Goal: Information Seeking & Learning: Learn about a topic

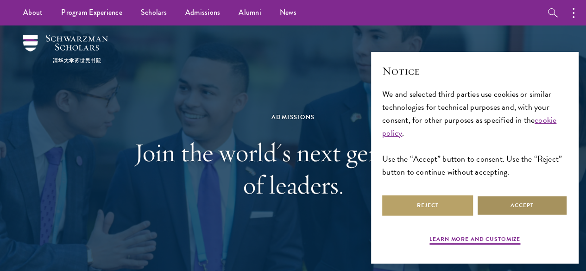
click at [536, 207] on button "Accept" at bounding box center [522, 205] width 91 height 21
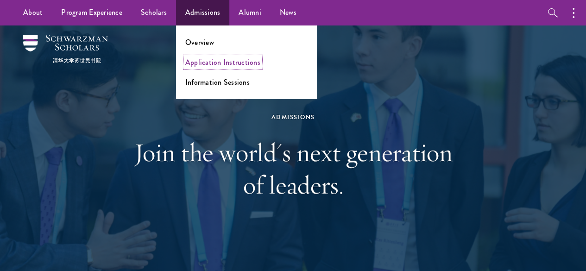
click at [220, 63] on link "Application Instructions" at bounding box center [222, 62] width 75 height 11
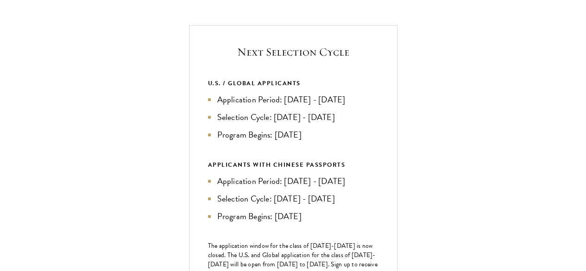
scroll to position [328, 0]
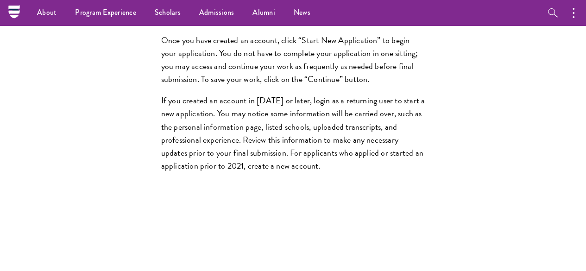
scroll to position [844, 0]
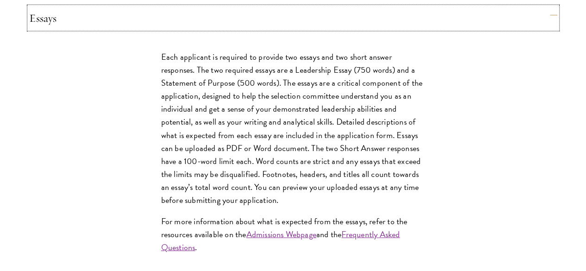
scroll to position [1009, 0]
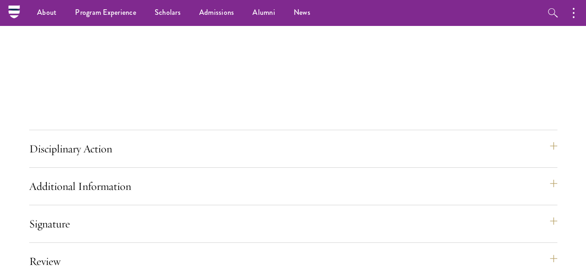
scroll to position [1764, 0]
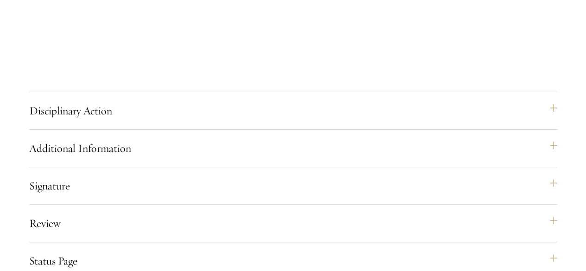
scroll to position [1810, 0]
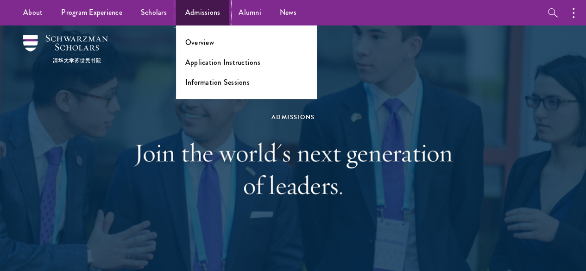
click at [204, 17] on link "Admissions" at bounding box center [203, 12] width 54 height 25
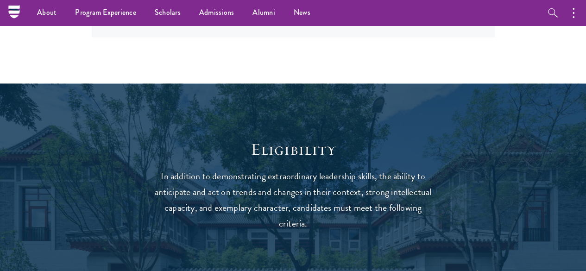
scroll to position [958, 0]
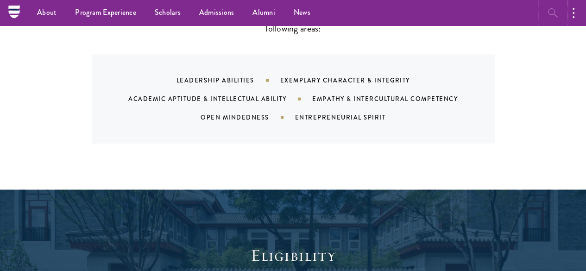
click at [556, 15] on icon "button" at bounding box center [553, 12] width 11 height 11
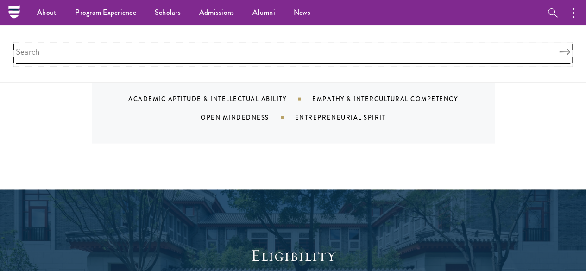
click at [481, 52] on input "search" at bounding box center [293, 54] width 555 height 20
type input "admissions"
click at [559, 49] on button "Search" at bounding box center [564, 52] width 11 height 6
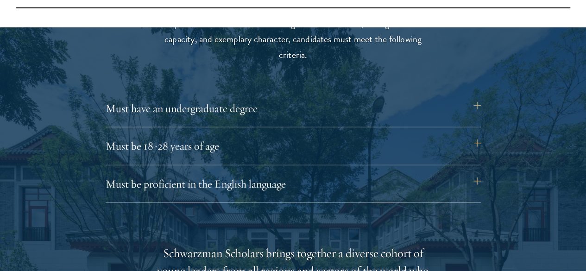
scroll to position [1235, 0]
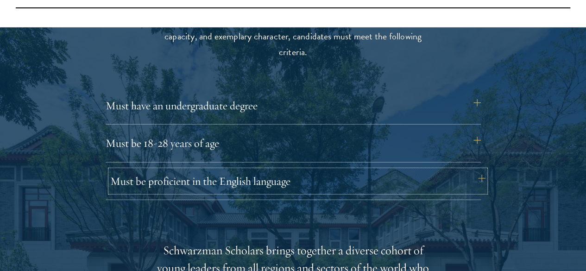
click at [478, 170] on button "Must be proficient in the English language" at bounding box center [297, 181] width 375 height 22
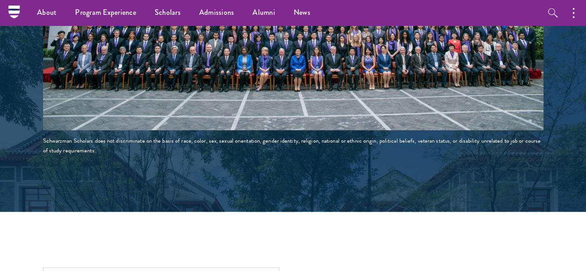
scroll to position [1961, 0]
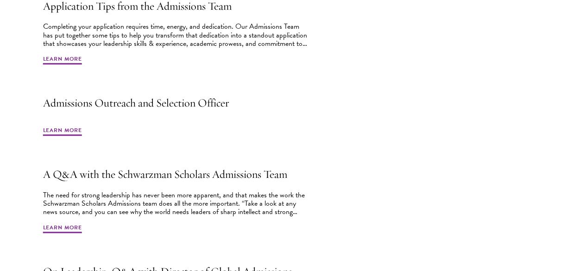
scroll to position [367, 0]
